Goal: Information Seeking & Learning: Learn about a topic

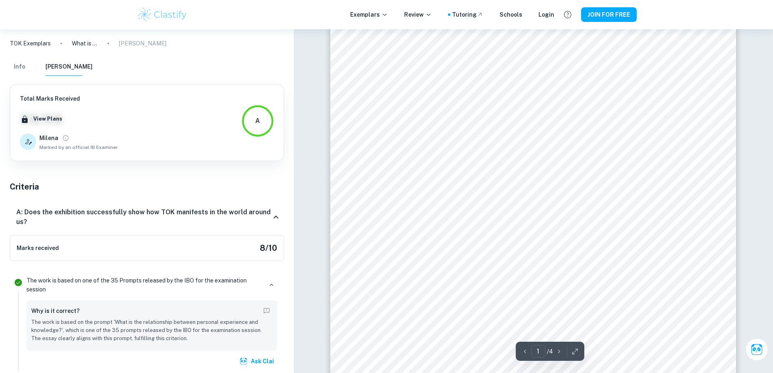
scroll to position [690, 0]
click at [158, 14] on img at bounding box center [163, 14] width 52 height 16
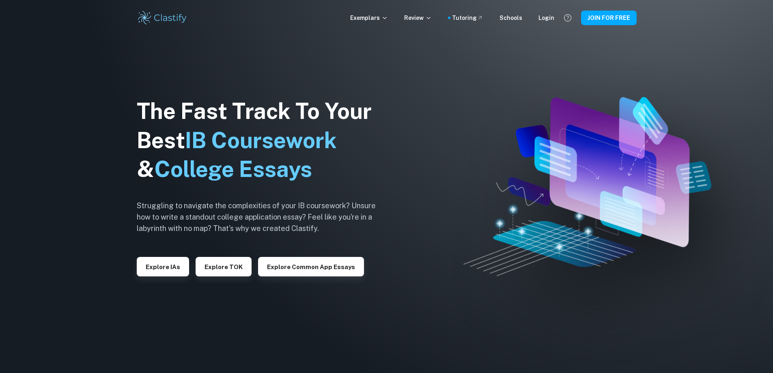
scroll to position [239, 0]
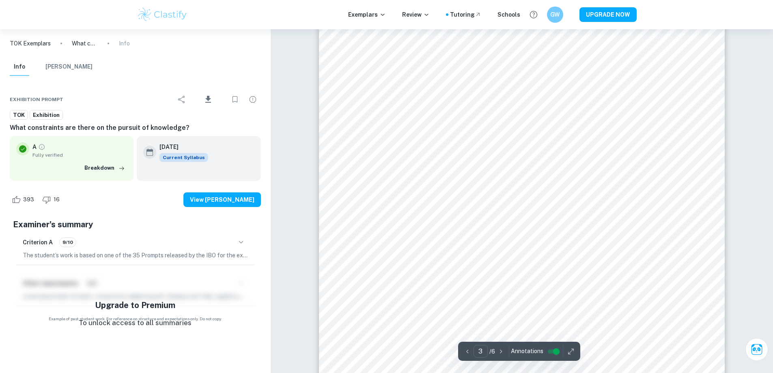
scroll to position [1218, 0]
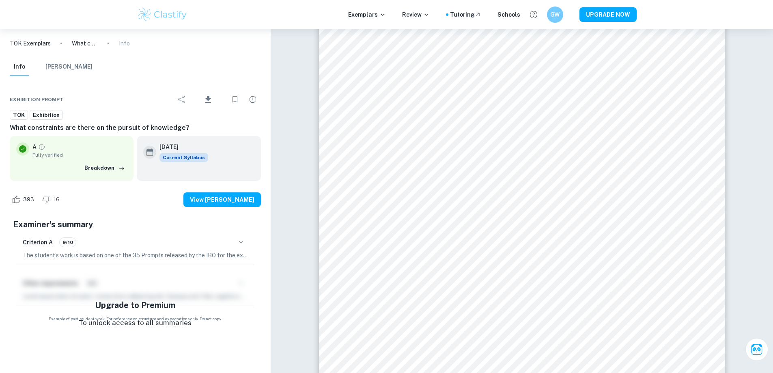
drag, startPoint x: 316, startPoint y: 203, endPoint x: 308, endPoint y: 234, distance: 32.7
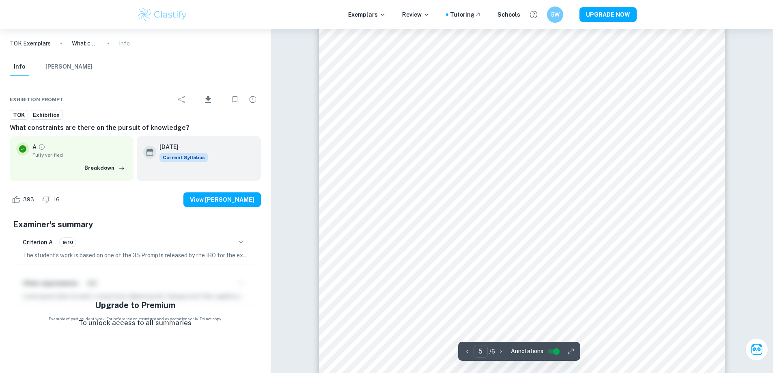
scroll to position [2274, 0]
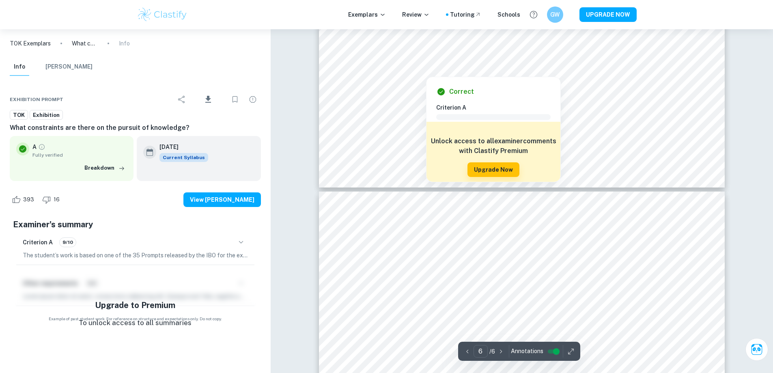
type input "5"
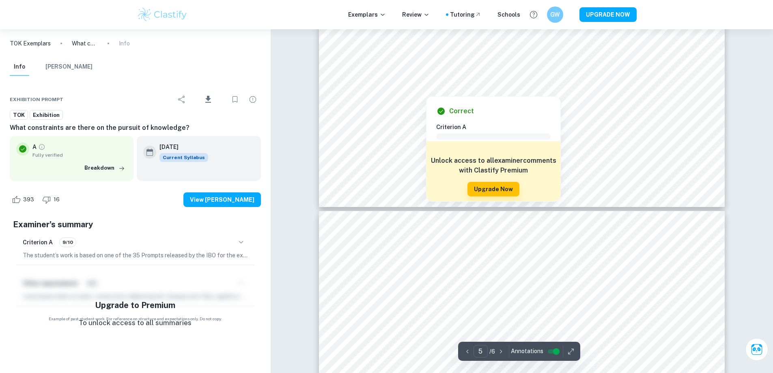
scroll to position [2598, 0]
